Goal: Book appointment/travel/reservation

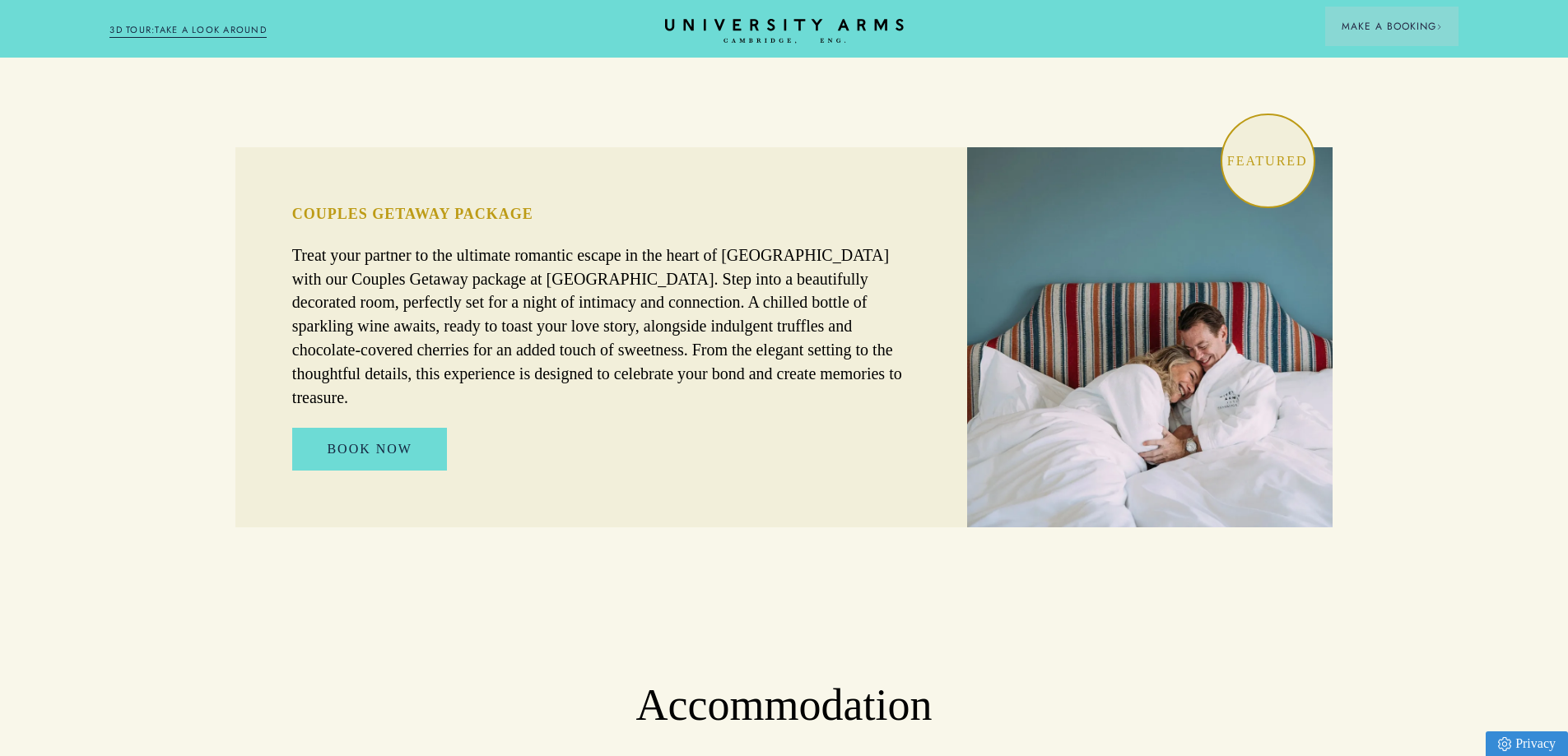
scroll to position [1070, 0]
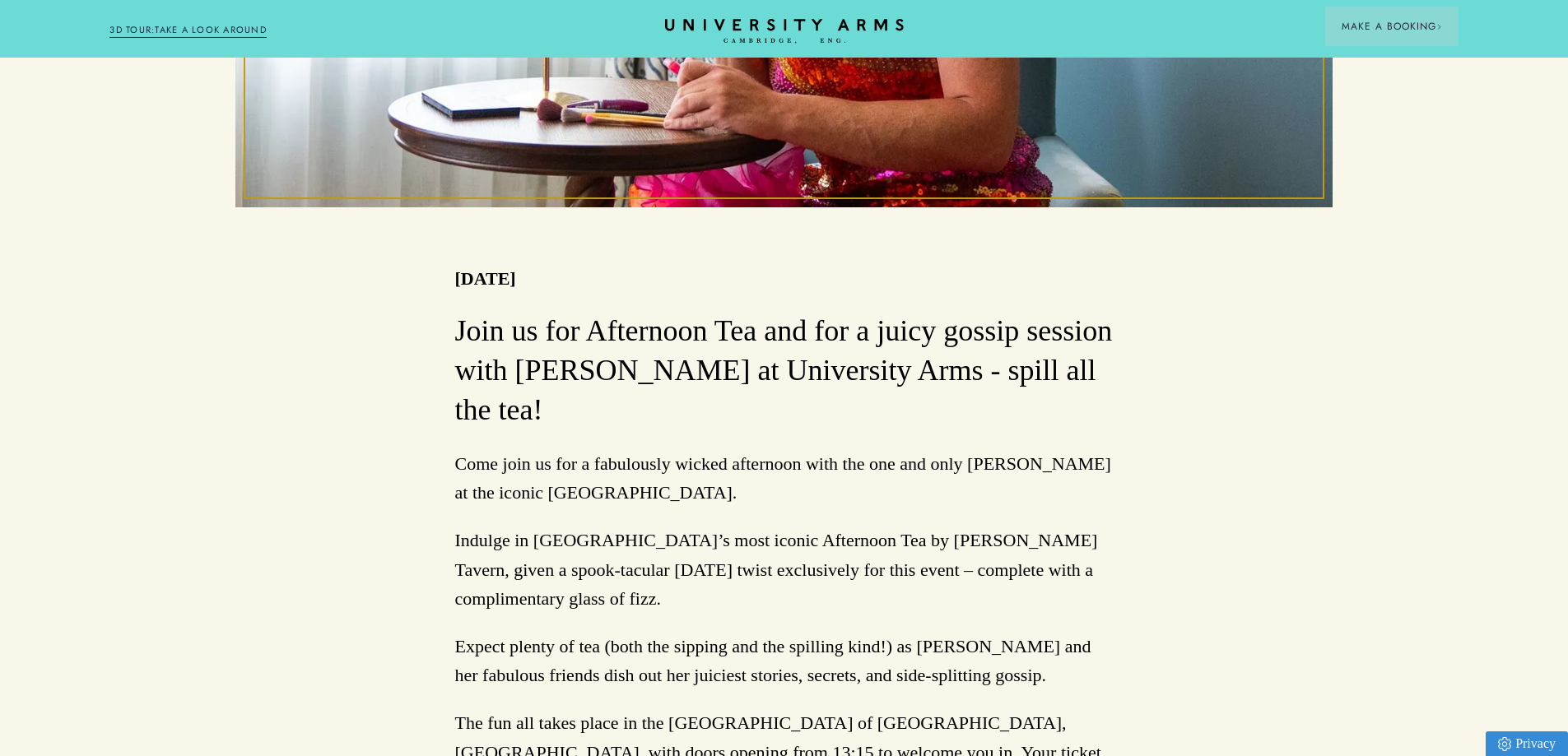
scroll to position [823, 0]
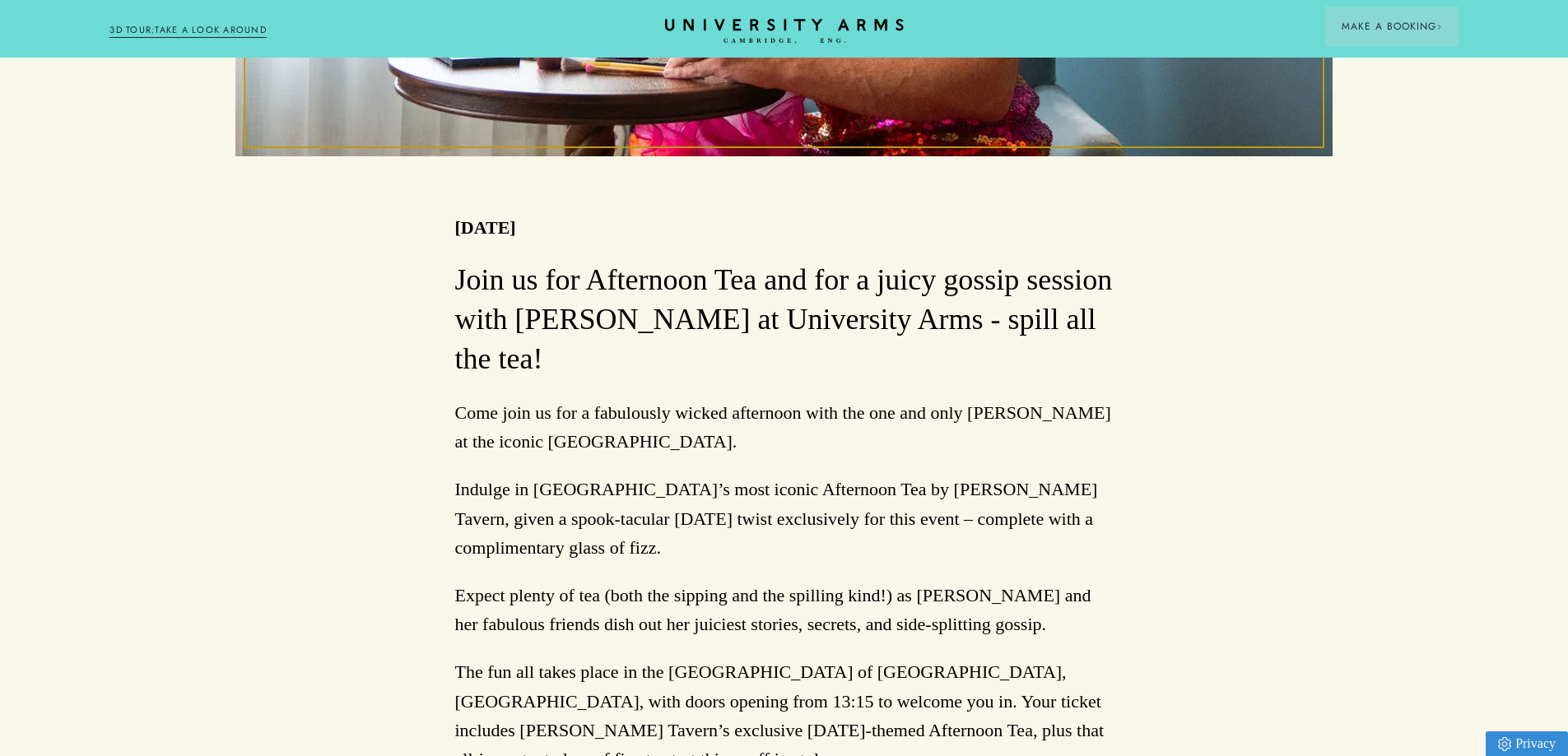
click at [610, 296] on h3 "Join us for Afternoon Tea and for a juicy gossip session with Felicity Flappes …" at bounding box center [784, 320] width 658 height 118
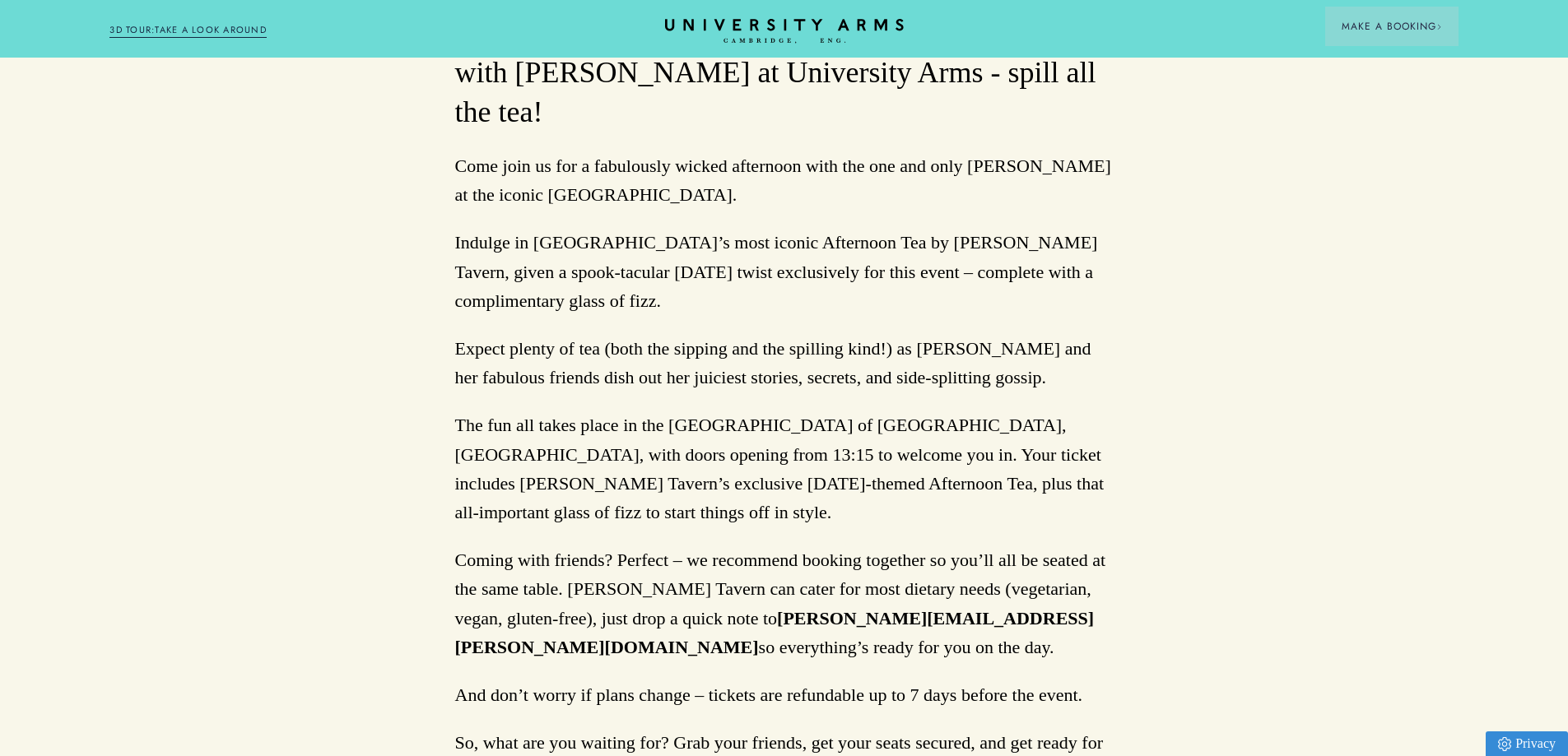
scroll to position [988, 0]
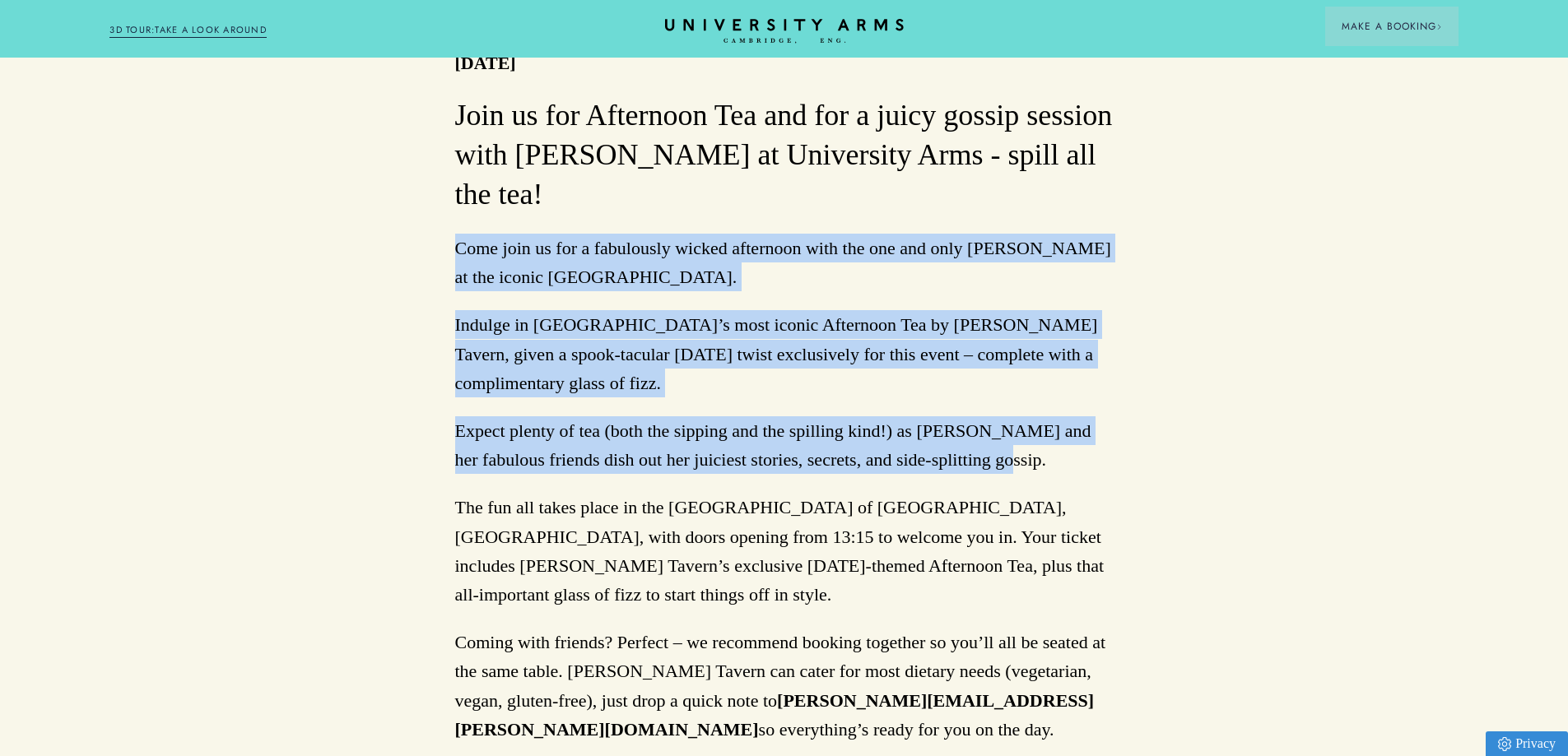
drag, startPoint x: 401, startPoint y: 169, endPoint x: 961, endPoint y: 387, distance: 600.9
click at [961, 387] on div "Back to Events Spill the Tea with Felicity Flappes 25/10/2025 Join us for After…" at bounding box center [784, 431] width 1568 height 2536
copy div "Come join us for a fabulously wicked afternoon with the one and only Felicity F…"
drag, startPoint x: 738, startPoint y: 25, endPoint x: 702, endPoint y: 207, distance: 185.5
click at [739, 25] on icon at bounding box center [784, 25] width 239 height 12
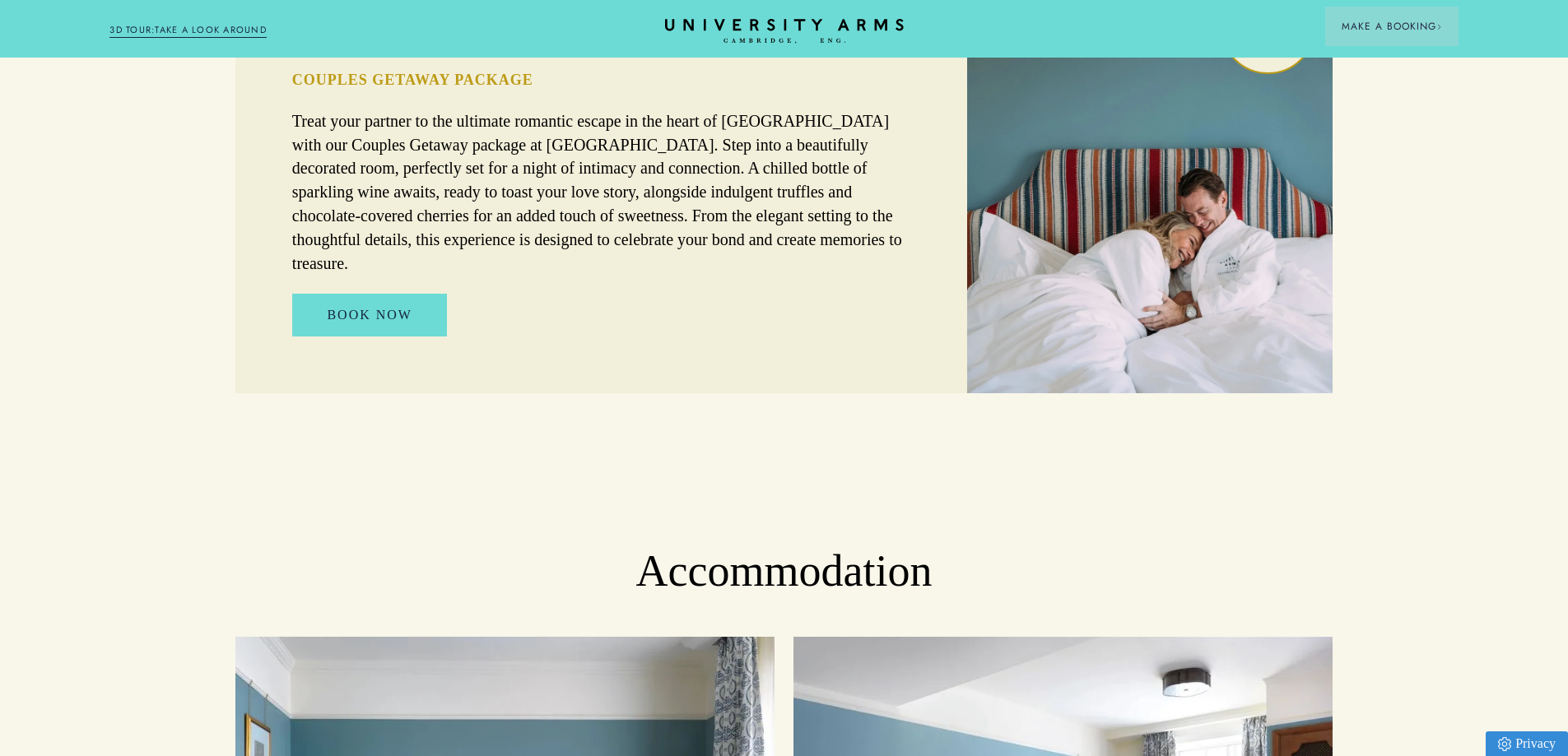
scroll to position [988, 0]
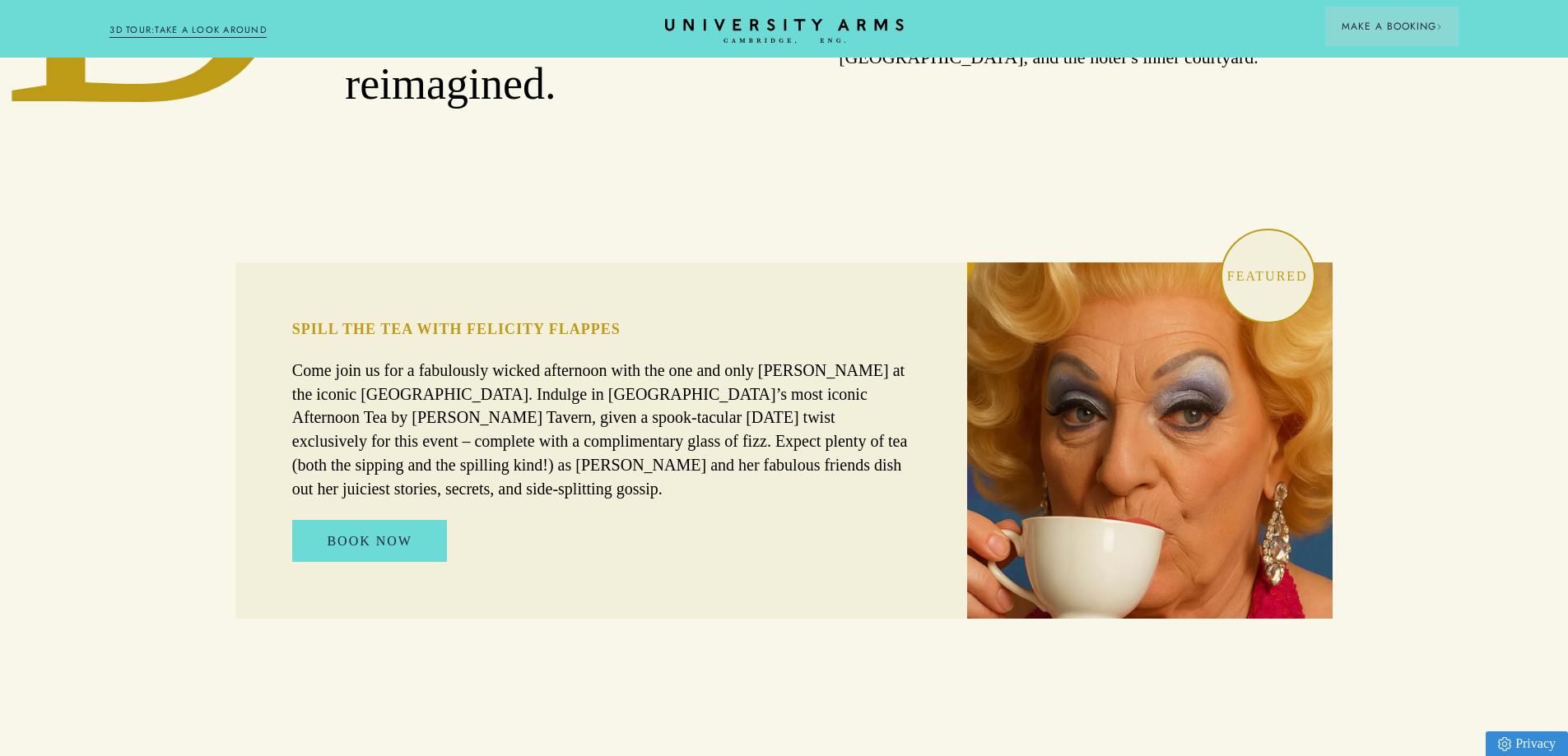
scroll to position [988, 0]
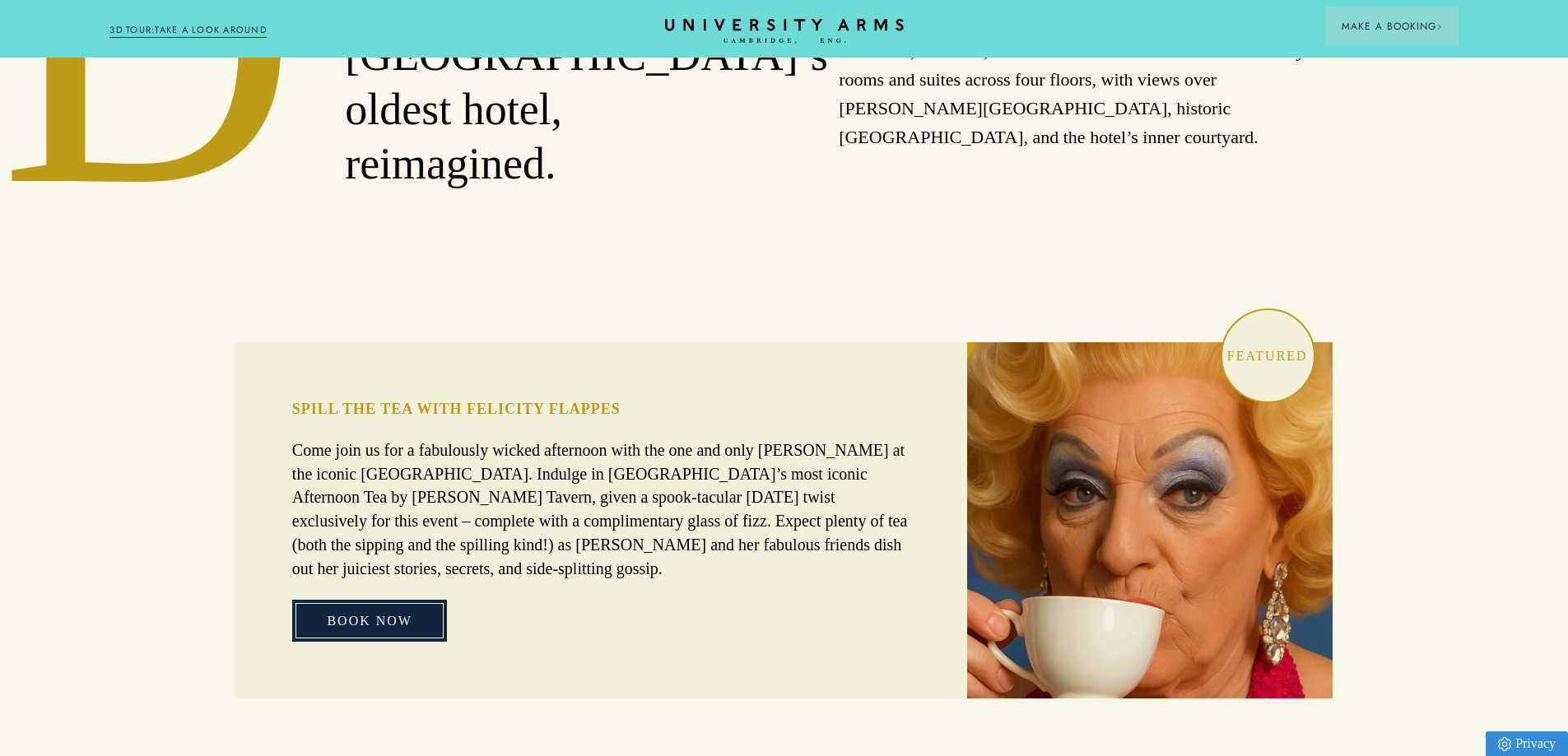
click at [390, 600] on link "BOOK NOW" at bounding box center [369, 621] width 154 height 43
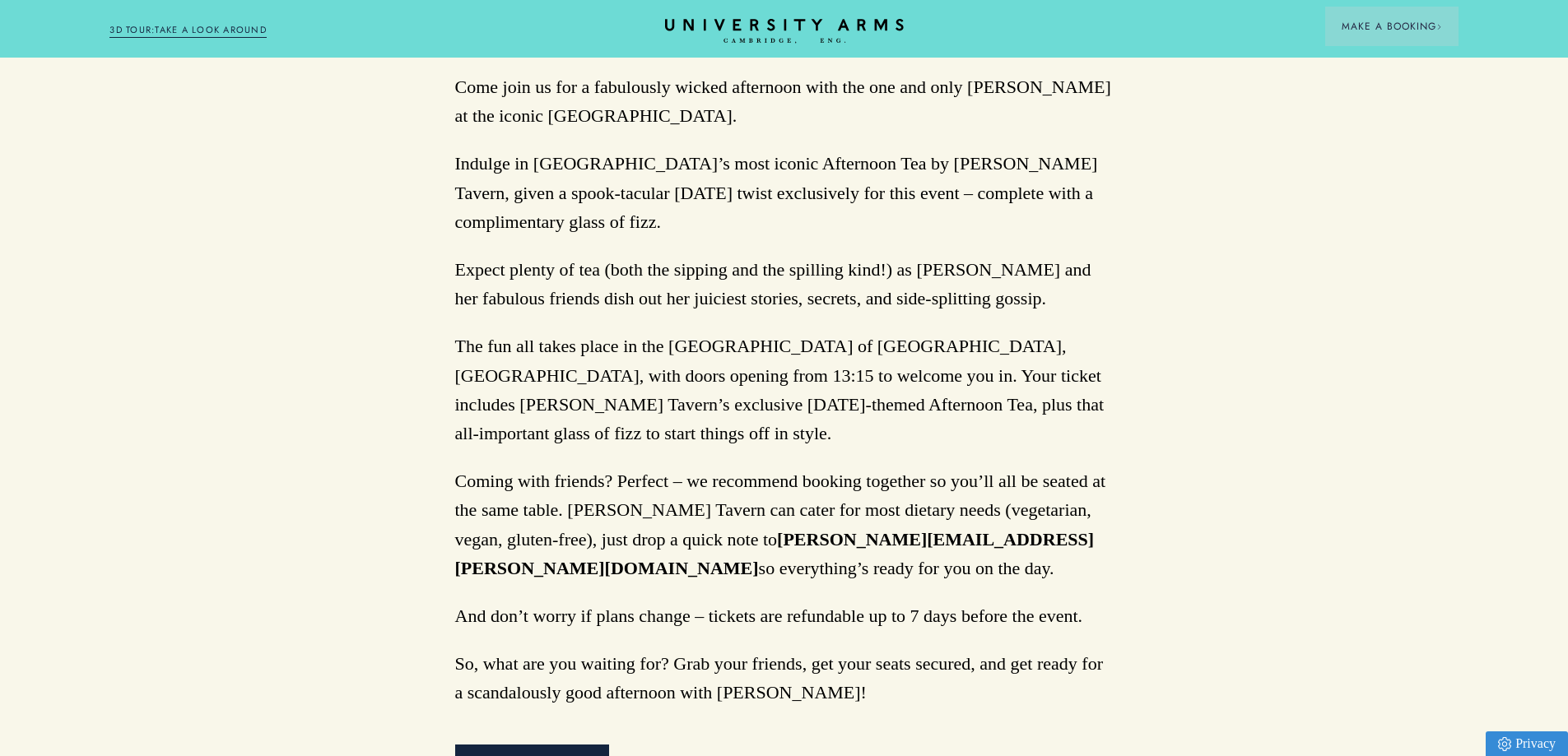
scroll to position [1317, 0]
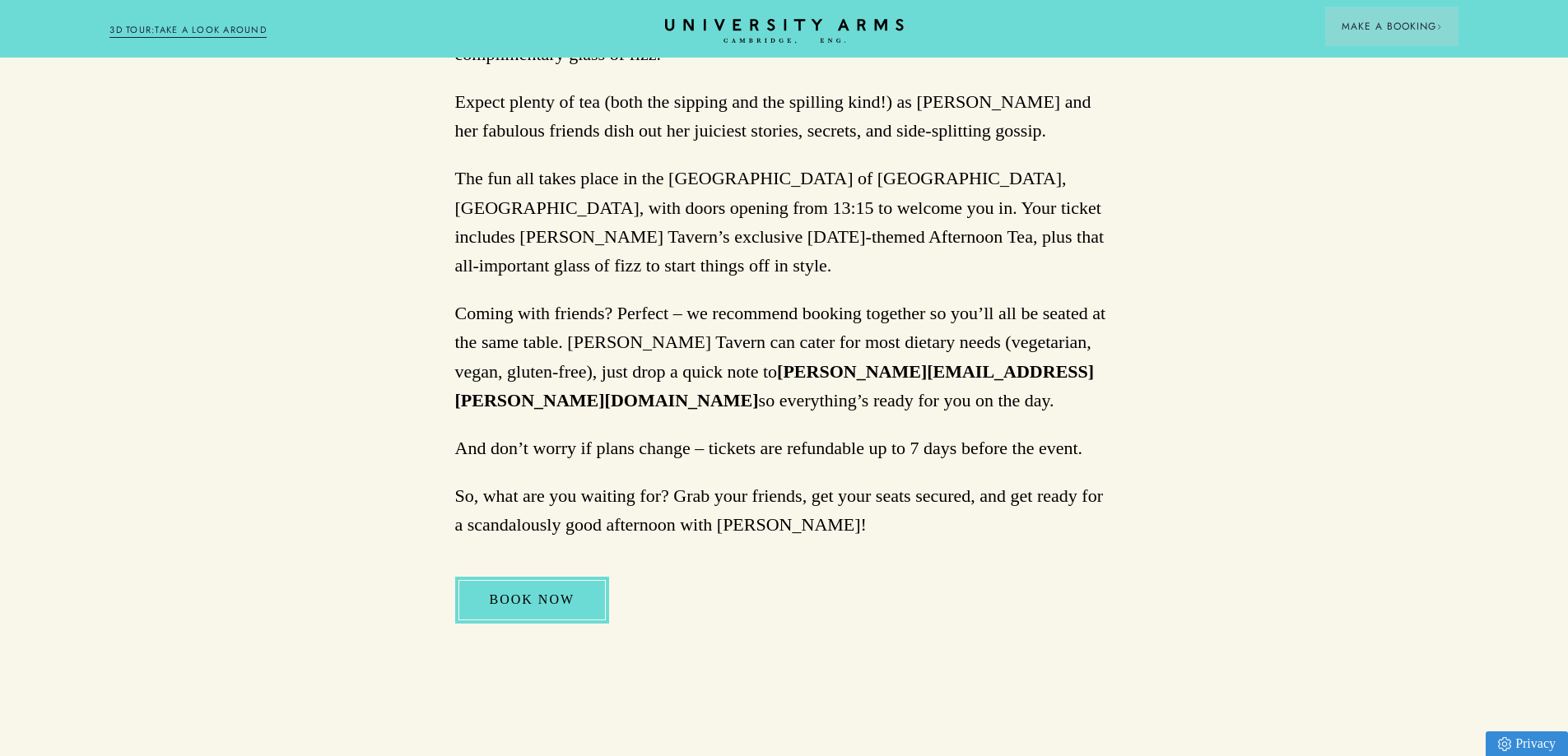
click at [559, 577] on link "BOOK NOW" at bounding box center [532, 599] width 154 height 46
click at [891, 43] on icon "CAMBRIDGE’S LEADING LUXURY HOTEL SINCE [DATE]" at bounding box center [784, 32] width 231 height 25
